Goal: Information Seeking & Learning: Learn about a topic

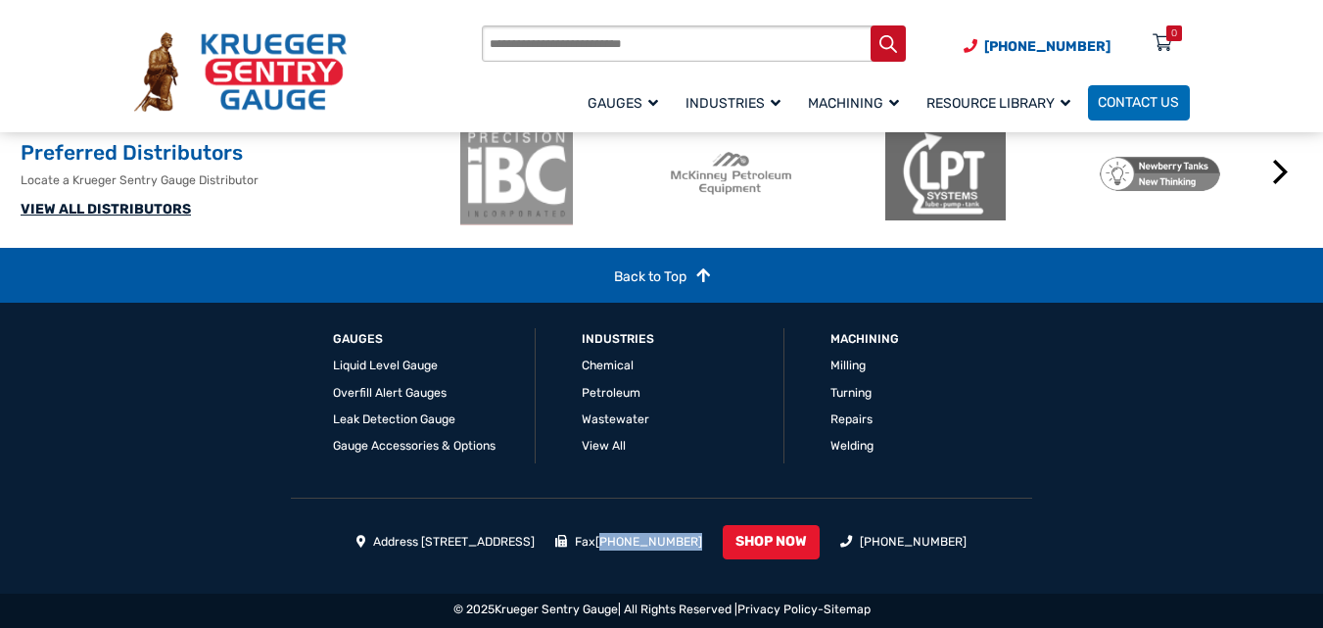
drag, startPoint x: 755, startPoint y: 536, endPoint x: 554, endPoint y: 556, distance: 201.7
click at [668, 540] on ul "Address 1873 Siesta Lane Green Bay, WI 54313 Fax (920) 434-8897 SHOP NOW (920) …" at bounding box center [661, 546] width 1055 height 43
copy link "920) 434-8897"
drag, startPoint x: 608, startPoint y: 542, endPoint x: 387, endPoint y: 542, distance: 221.2
click at [387, 542] on ul "Address 1873 Siesta Lane Green Bay, WI 54313 Fax (920) 434-8897 SHOP NOW (920) …" at bounding box center [661, 546] width 1055 height 43
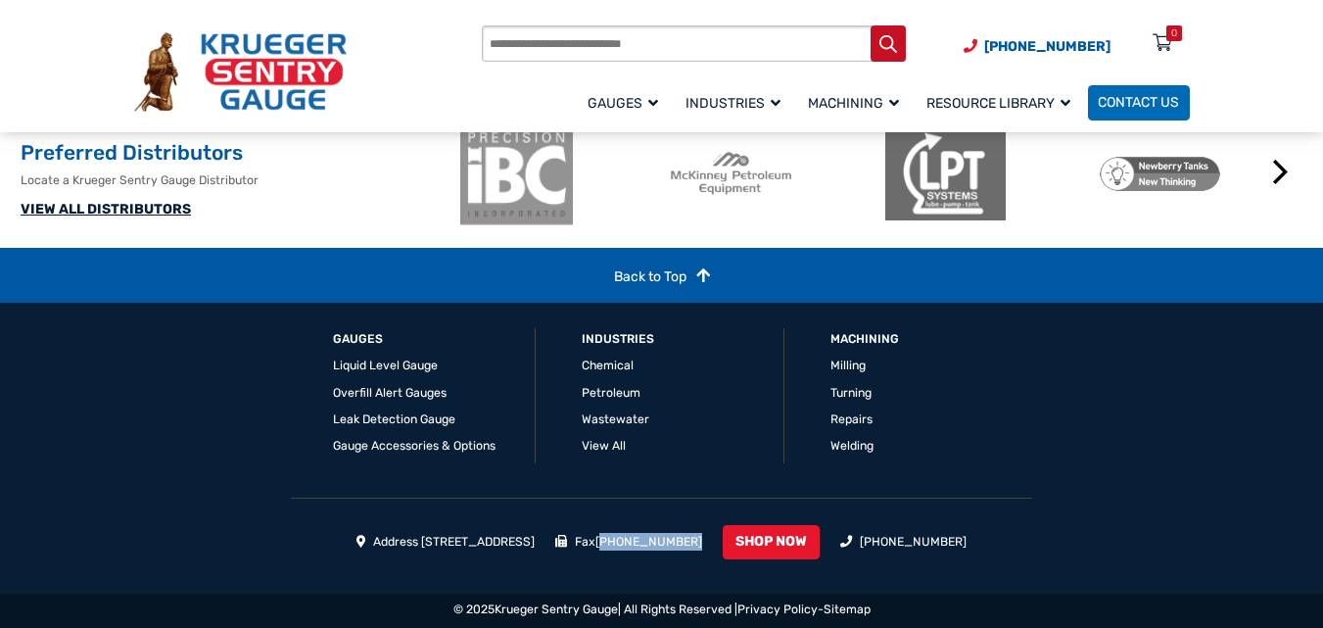
copy li "1873 Siesta Lane Green Bay, WI 54313"
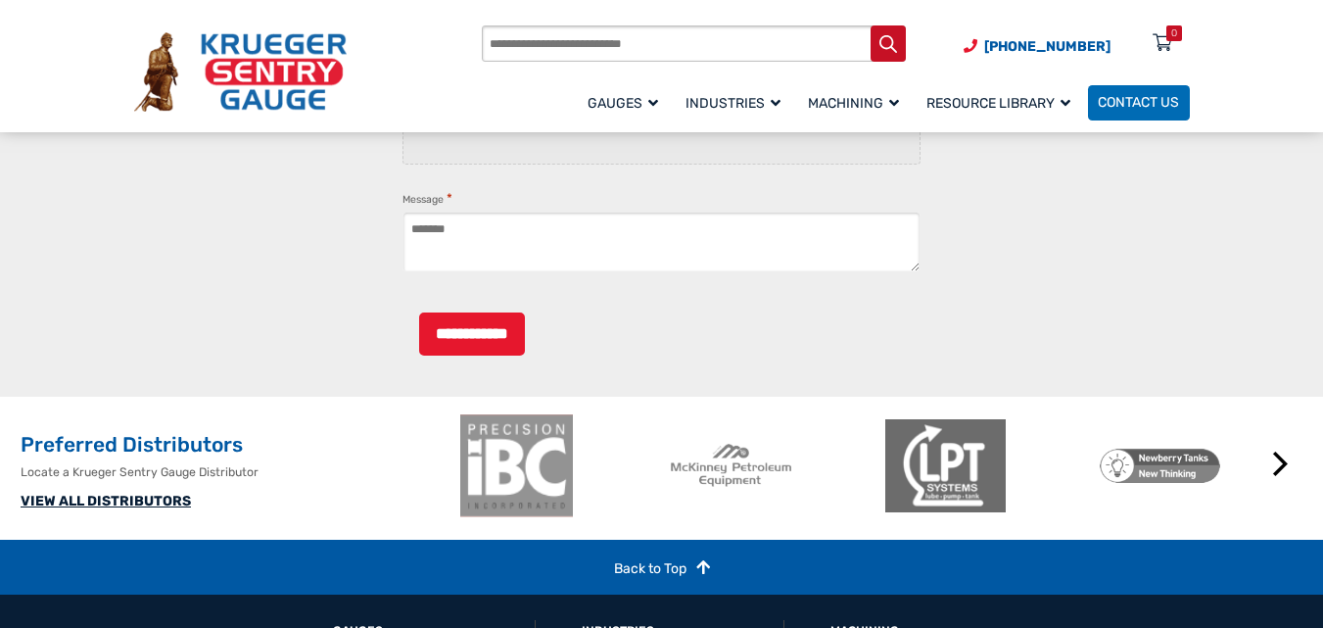
scroll to position [2317, 0]
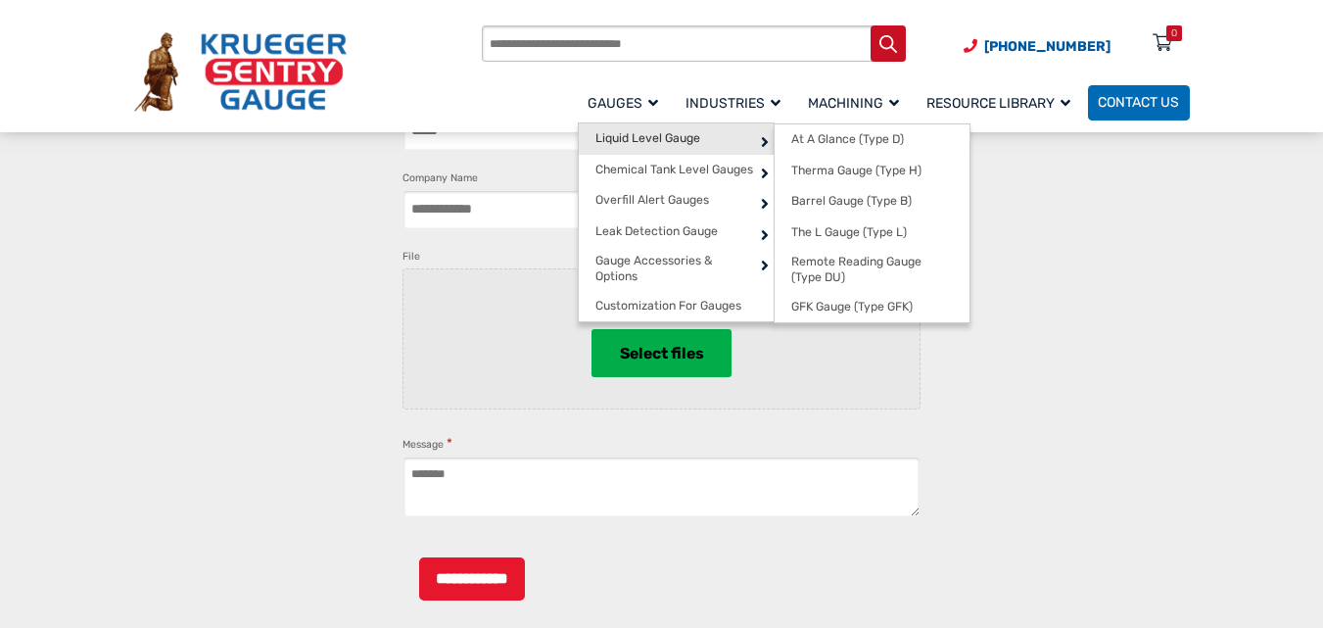
click at [628, 129] on link "Liquid Level Gauge" at bounding box center [676, 138] width 195 height 31
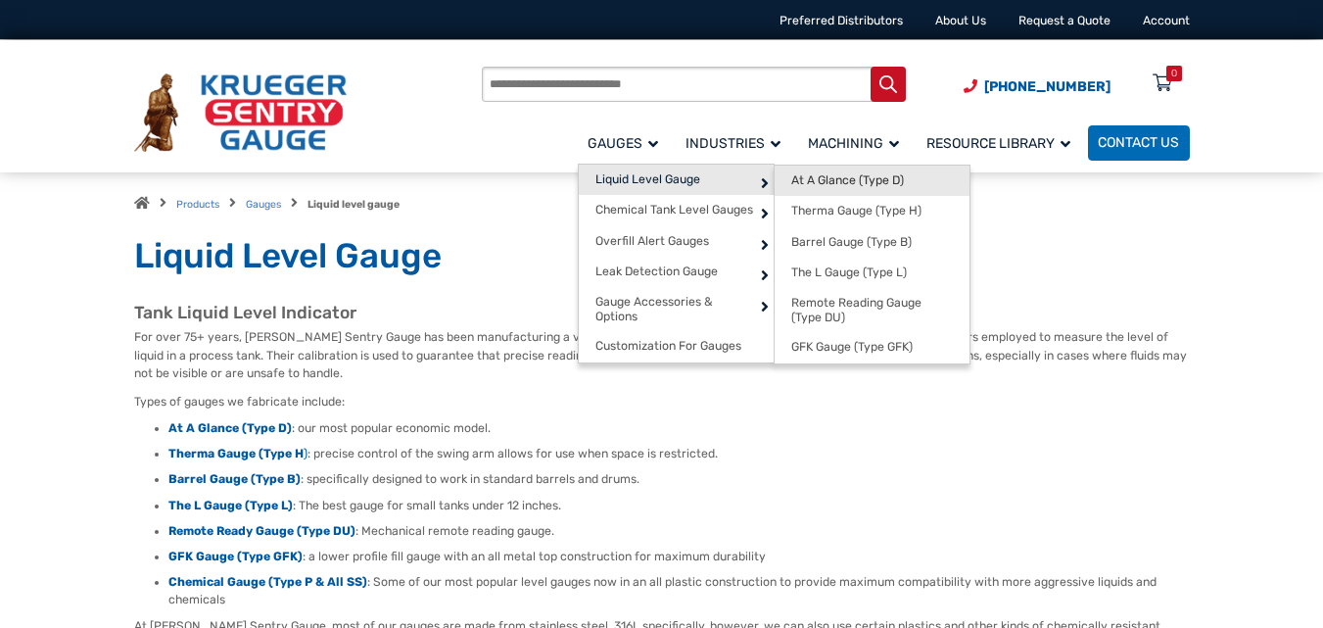
click at [871, 182] on span "At A Glance (Type D)" at bounding box center [847, 180] width 113 height 15
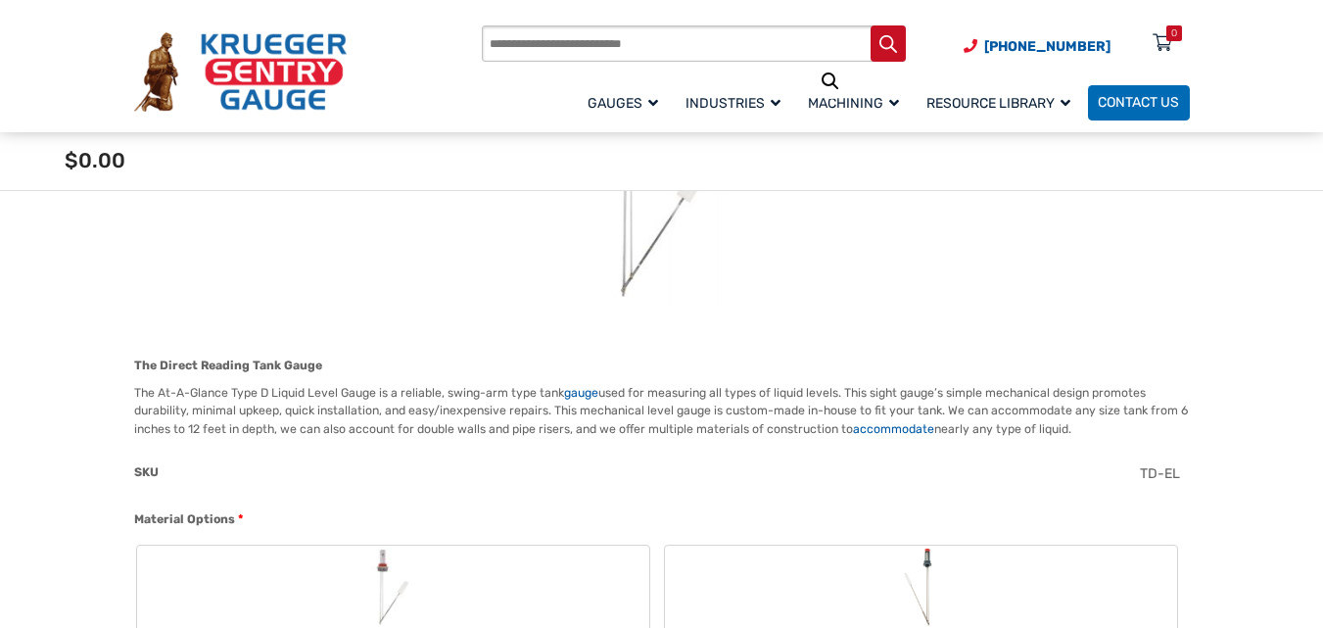
scroll to position [392, 0]
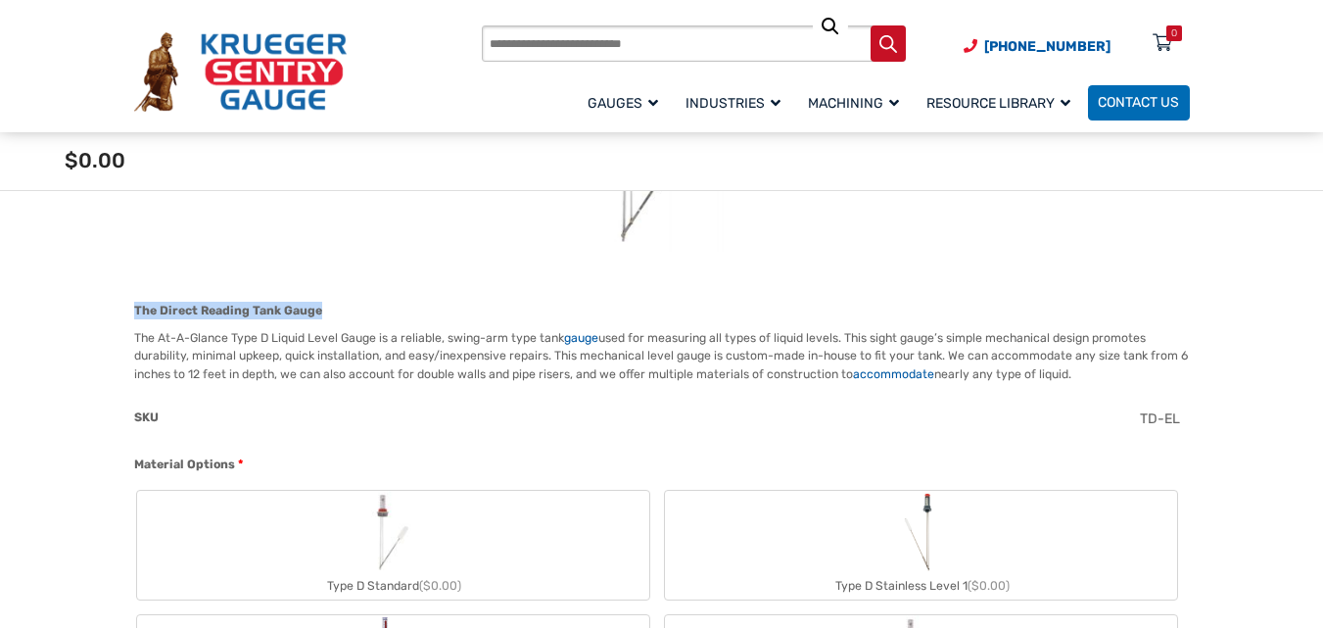
drag, startPoint x: 130, startPoint y: 306, endPoint x: 382, endPoint y: 300, distance: 251.7
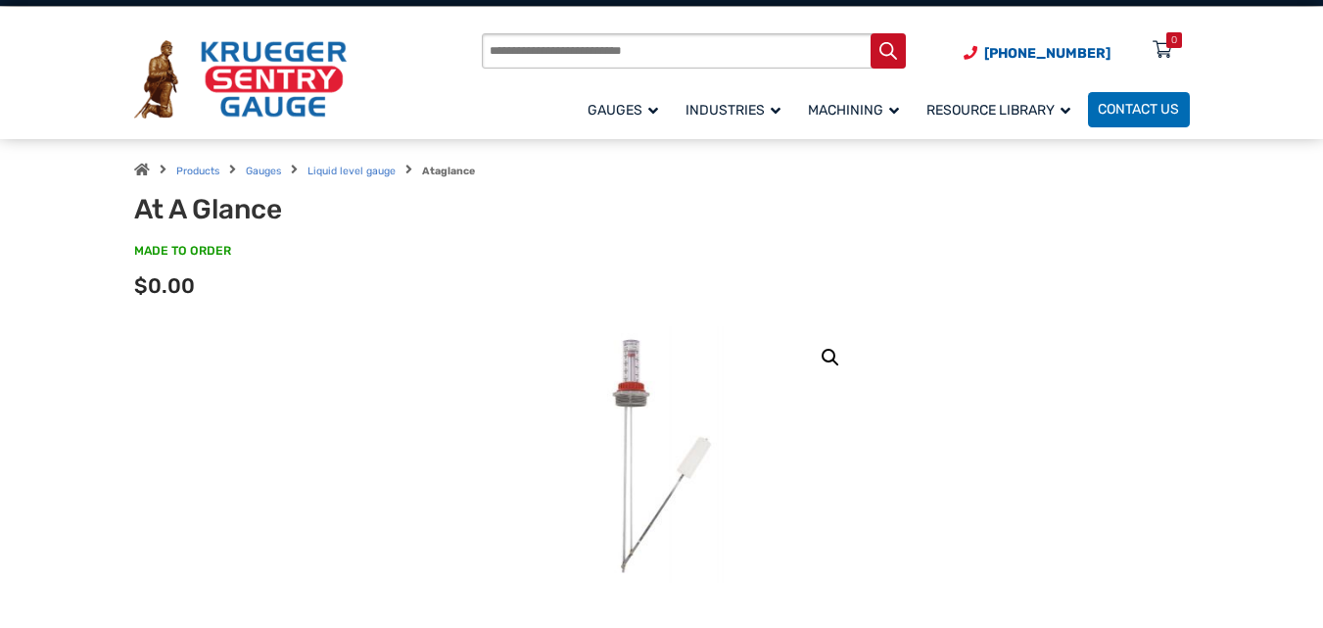
scroll to position [0, 0]
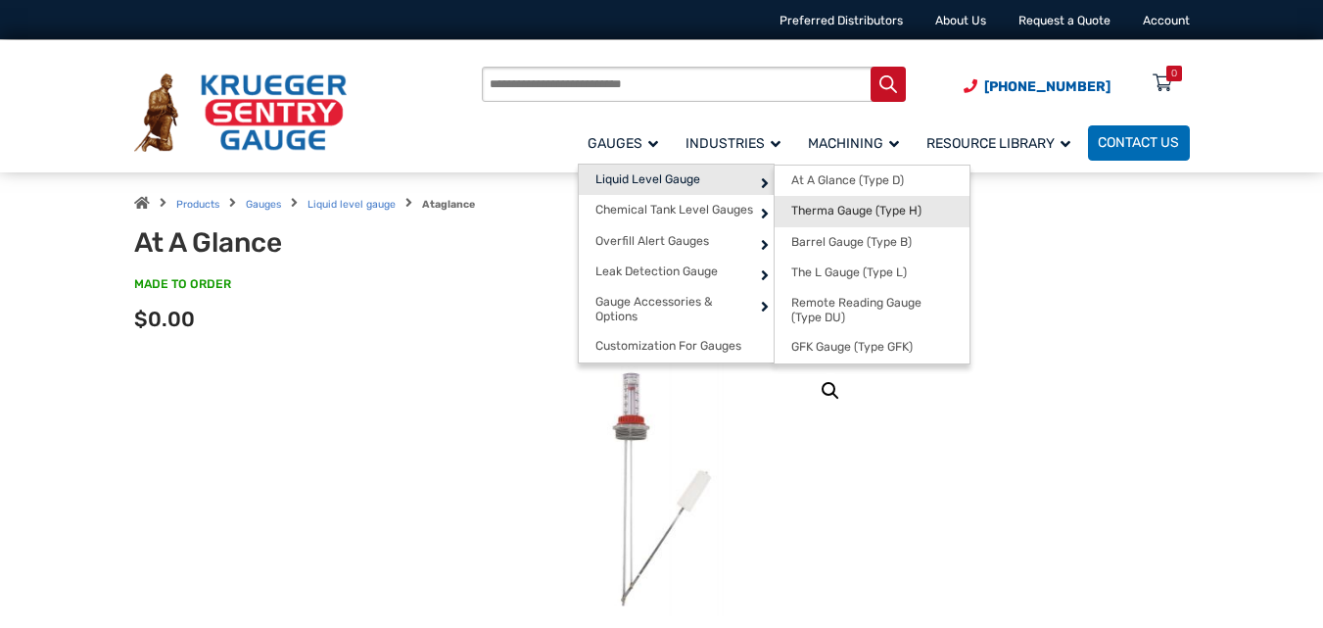
click at [843, 203] on link "Therma Gauge (Type H)" at bounding box center [871, 211] width 195 height 31
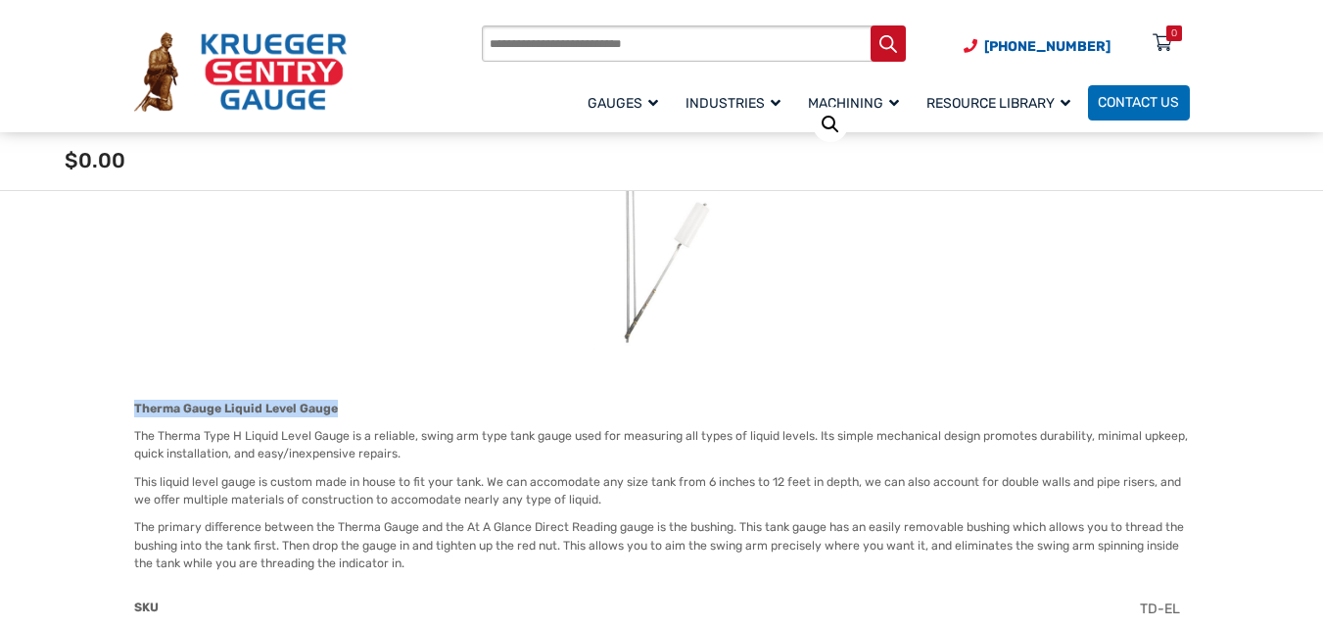
drag, startPoint x: 132, startPoint y: 406, endPoint x: 357, endPoint y: 409, distance: 225.2
copy strong "Therma Gauge Liquid Level Gauge"
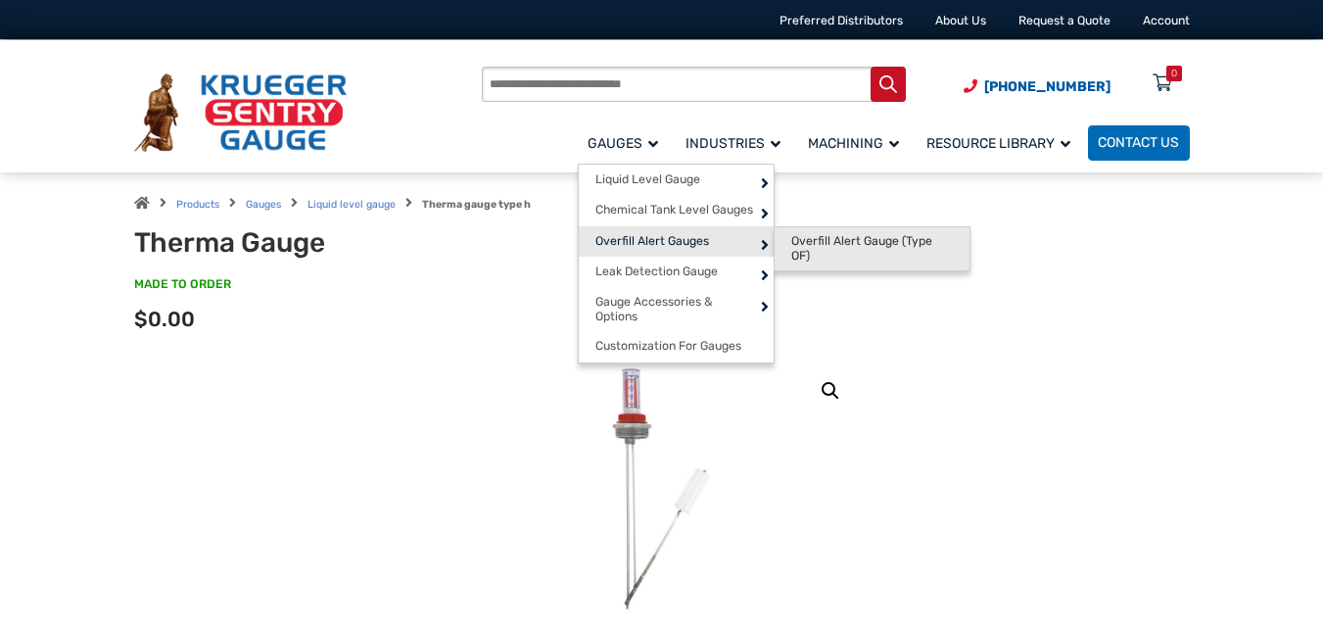
click at [871, 246] on span "Overfill Alert Gauge (Type OF)" at bounding box center [871, 249] width 161 height 30
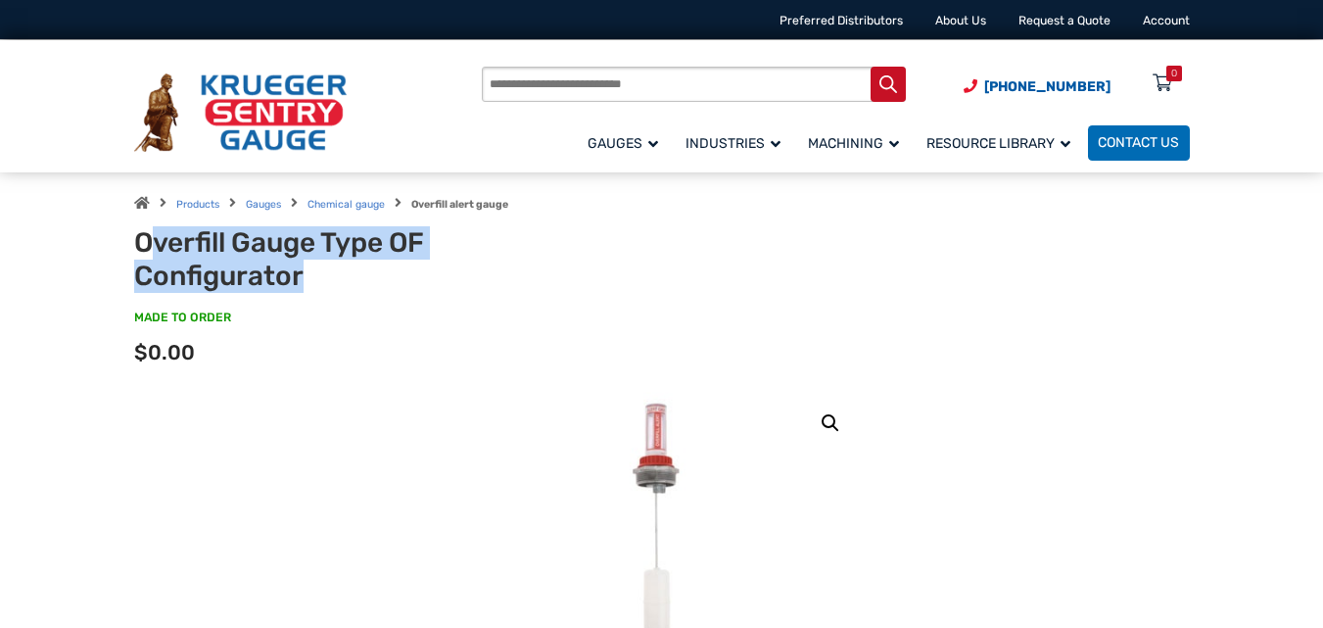
drag, startPoint x: 144, startPoint y: 233, endPoint x: 336, endPoint y: 276, distance: 196.7
click at [337, 276] on h1 "Overfill Gauge Type OF Configurator" at bounding box center [345, 259] width 422 height 66
click at [306, 273] on h1 "Overfill Gauge Type OF Configurator" at bounding box center [345, 259] width 422 height 66
drag, startPoint x: 138, startPoint y: 235, endPoint x: 305, endPoint y: 285, distance: 174.7
click at [305, 285] on h1 "Overfill Gauge Type OF Configurator" at bounding box center [345, 259] width 422 height 66
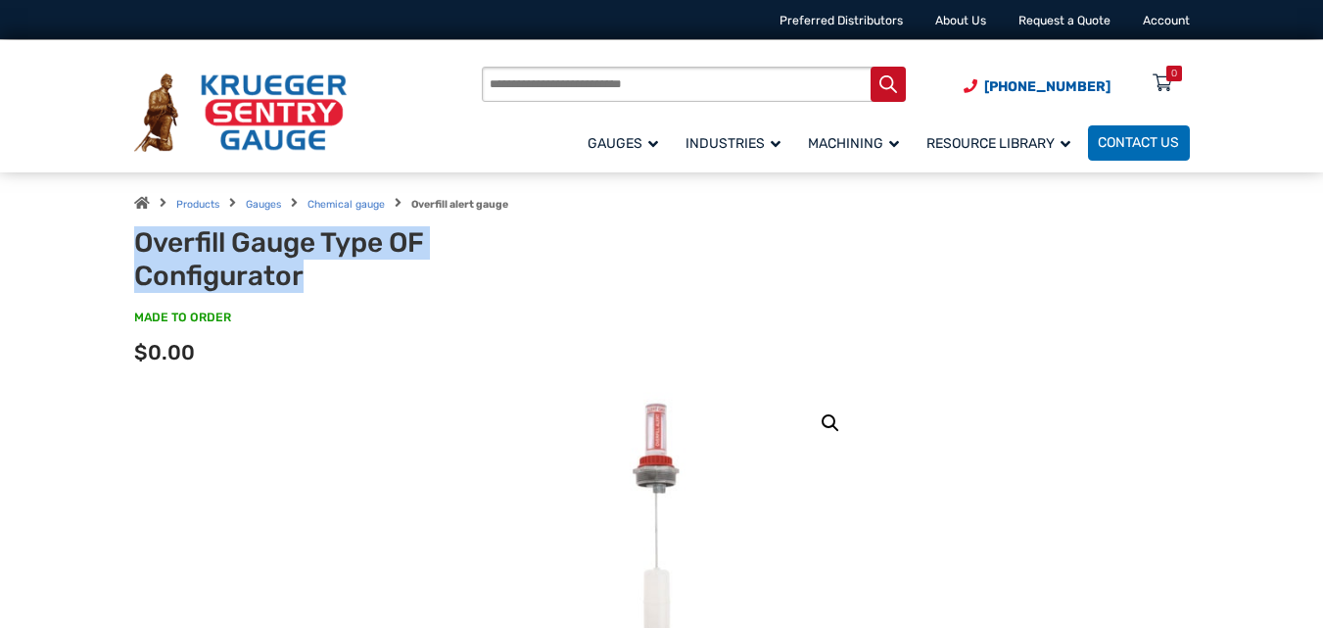
copy h1 "Overfill Gauge Type OF Configurator"
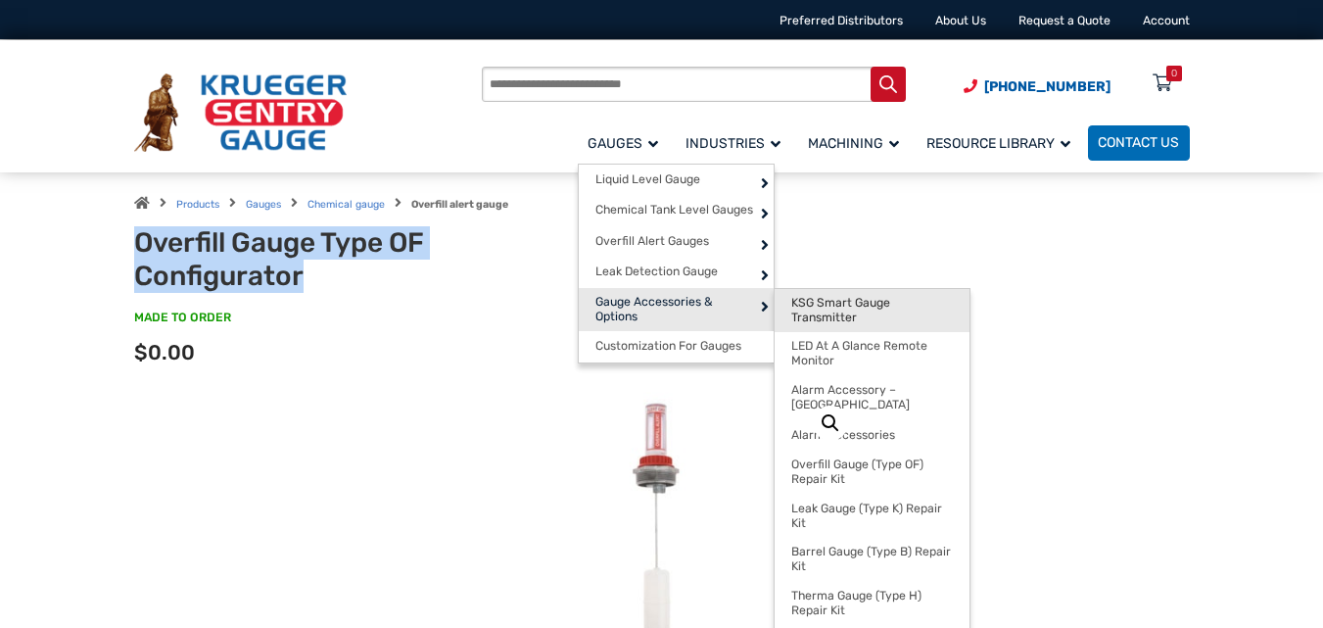
click at [811, 315] on span "KSG Smart Gauge Transmitter" at bounding box center [871, 311] width 161 height 30
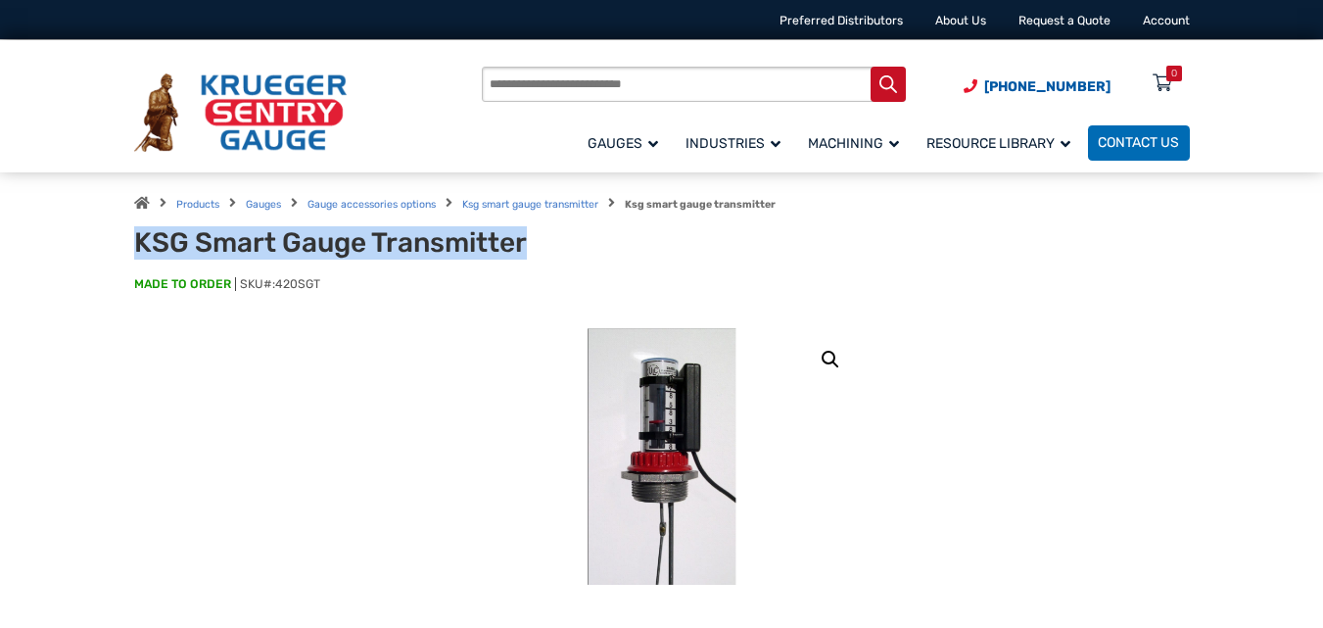
drag, startPoint x: 126, startPoint y: 234, endPoint x: 522, endPoint y: 241, distance: 395.6
click at [522, 241] on div "Products Gauges Gauge accessories options Ksg smart gauge transmitter Ksg smart…" at bounding box center [662, 250] width 1096 height 156
copy h1 "KSG Smart Gauge Transmitter"
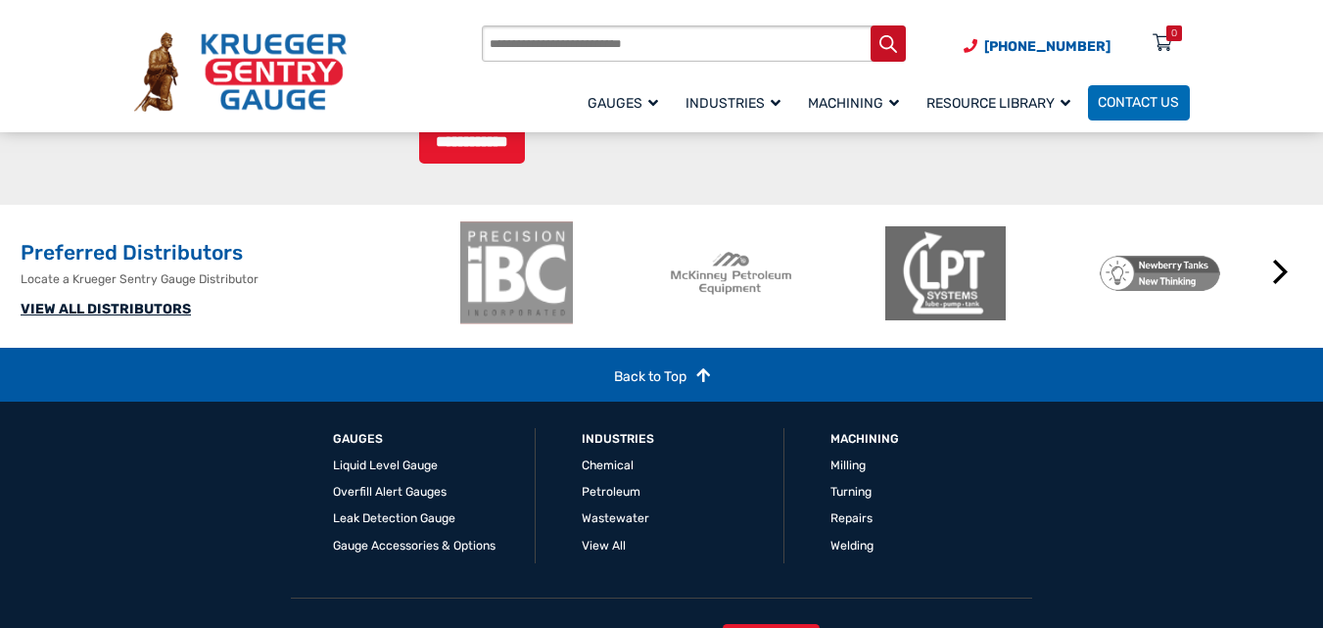
scroll to position [2203, 0]
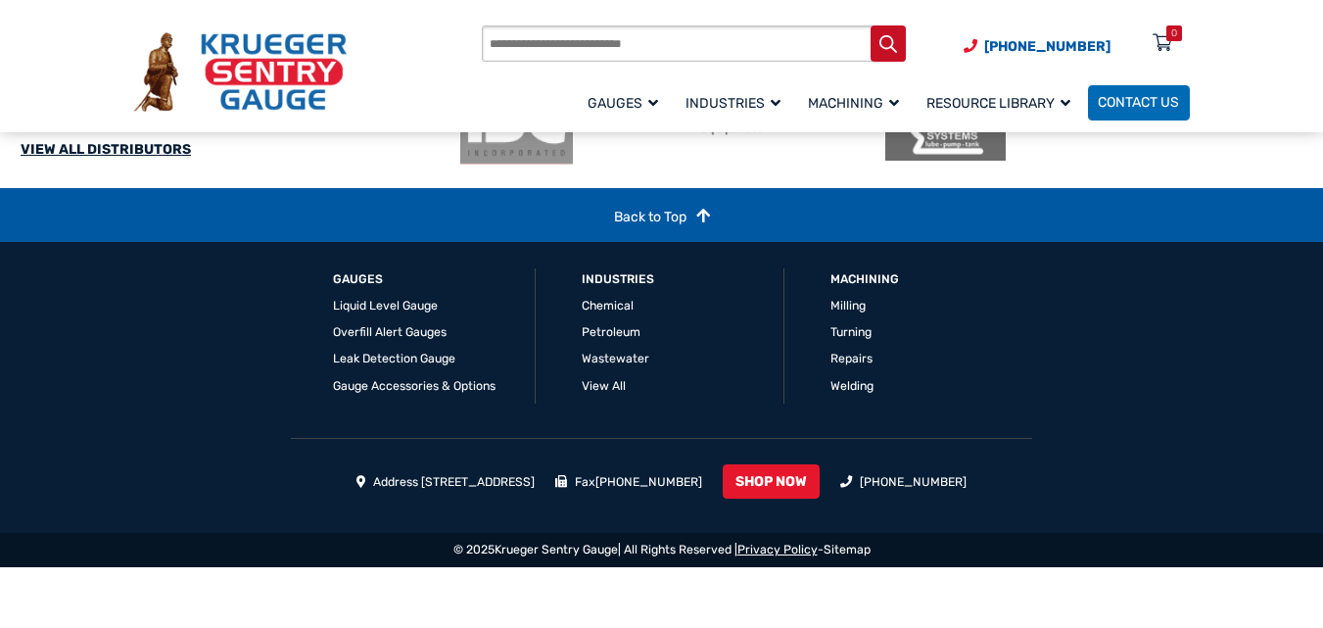
click at [775, 556] on link "Privacy Policy" at bounding box center [777, 549] width 80 height 14
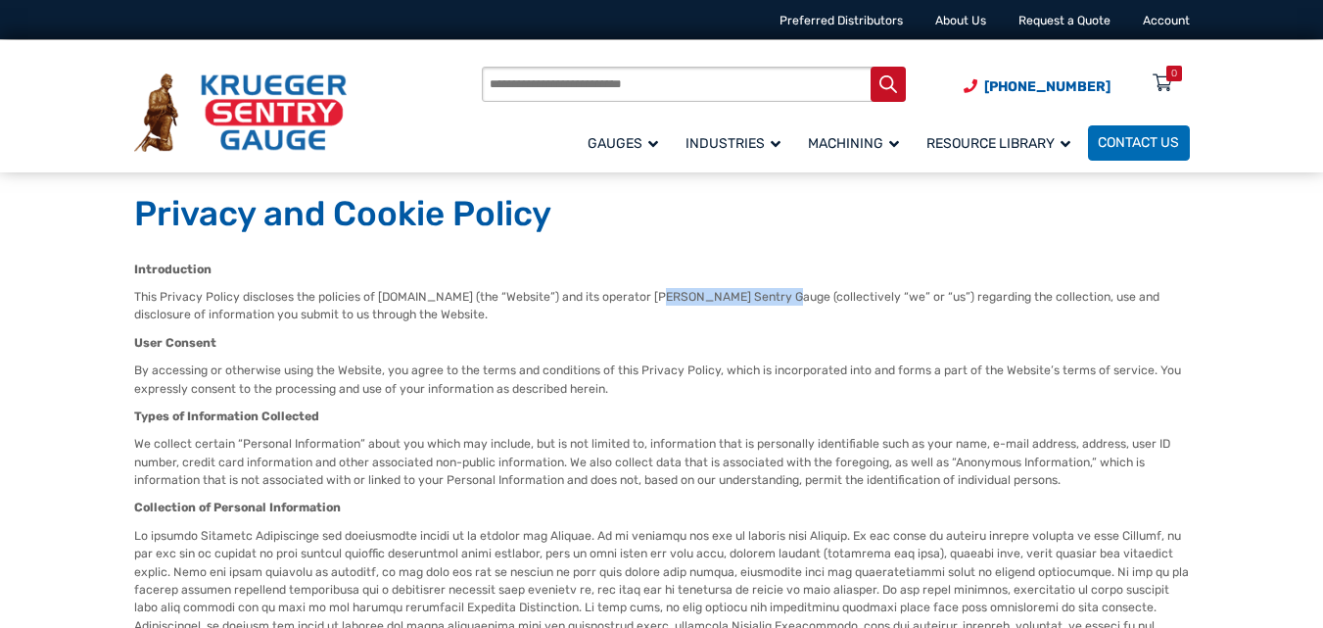
drag, startPoint x: 655, startPoint y: 295, endPoint x: 775, endPoint y: 295, distance: 120.4
click at [775, 295] on p "This Privacy Policy discloses the policies of [DOMAIN_NAME] (the “Website”) and…" at bounding box center [661, 306] width 1055 height 36
copy p "Krueger Sentry Gauge"
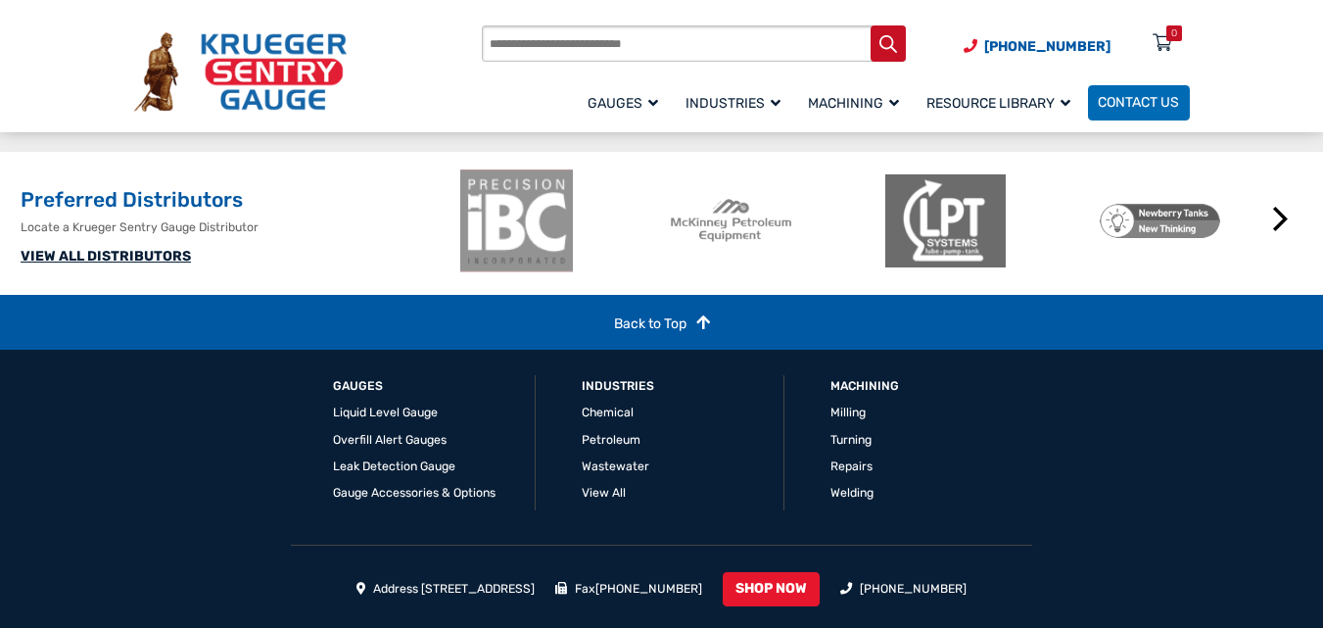
scroll to position [2905, 0]
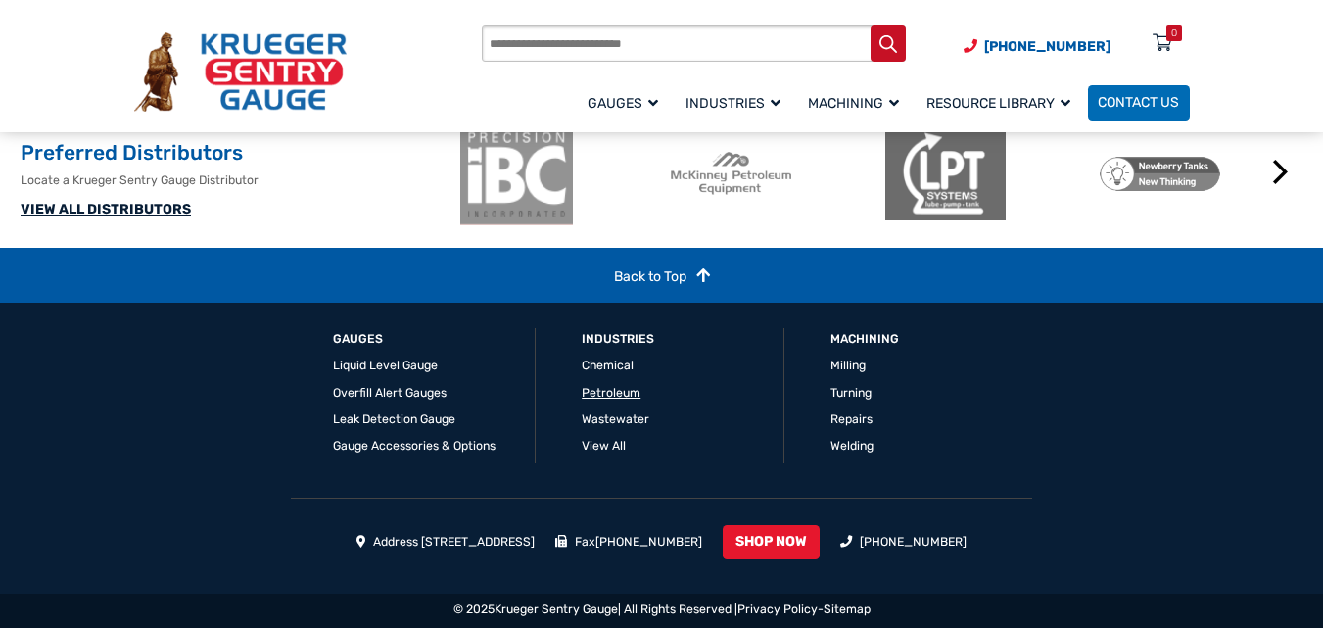
click at [593, 398] on link "Petroleum" at bounding box center [611, 393] width 59 height 14
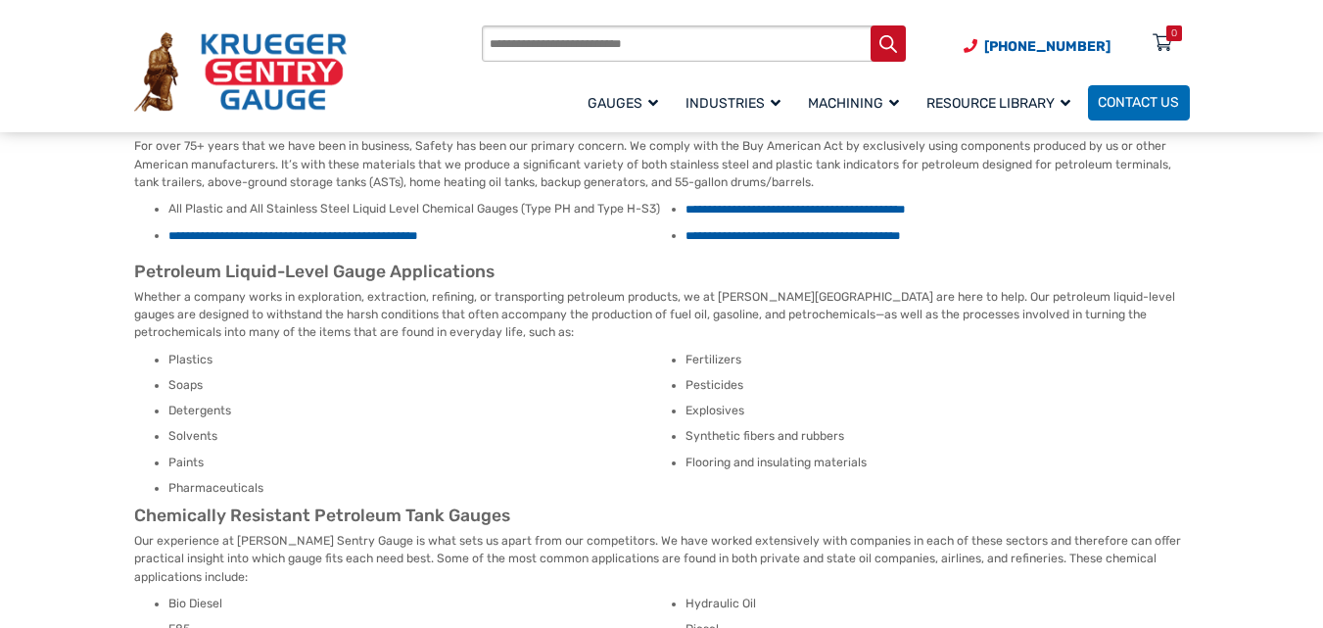
scroll to position [196, 0]
